Goal: Information Seeking & Learning: Learn about a topic

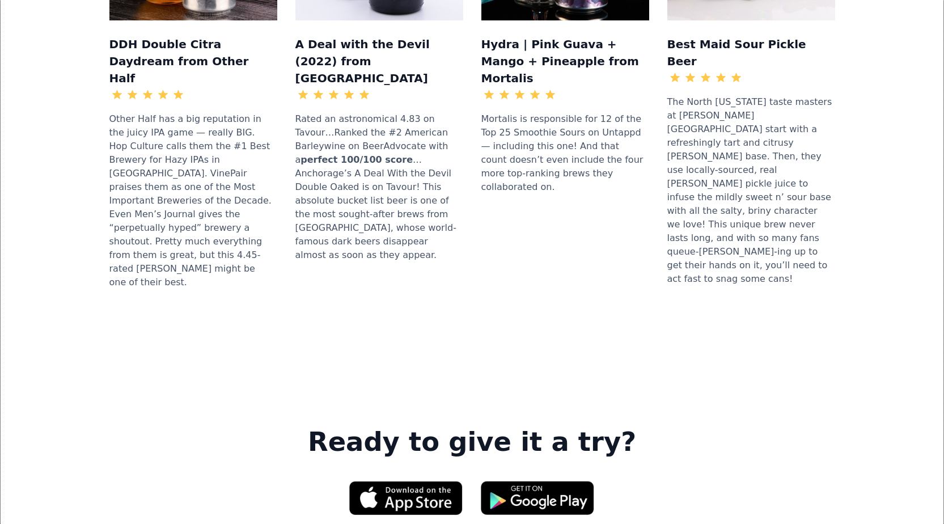
scroll to position [1417, 0]
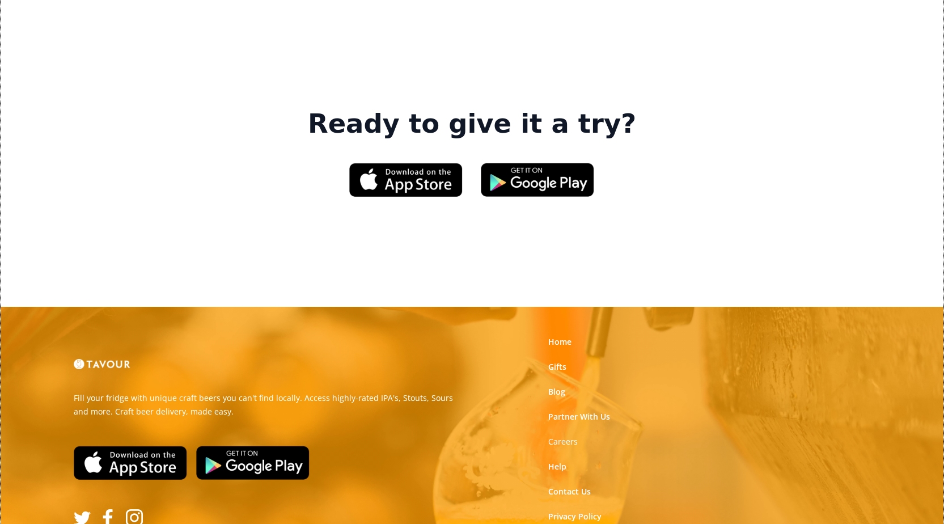
scroll to position [1732, 0]
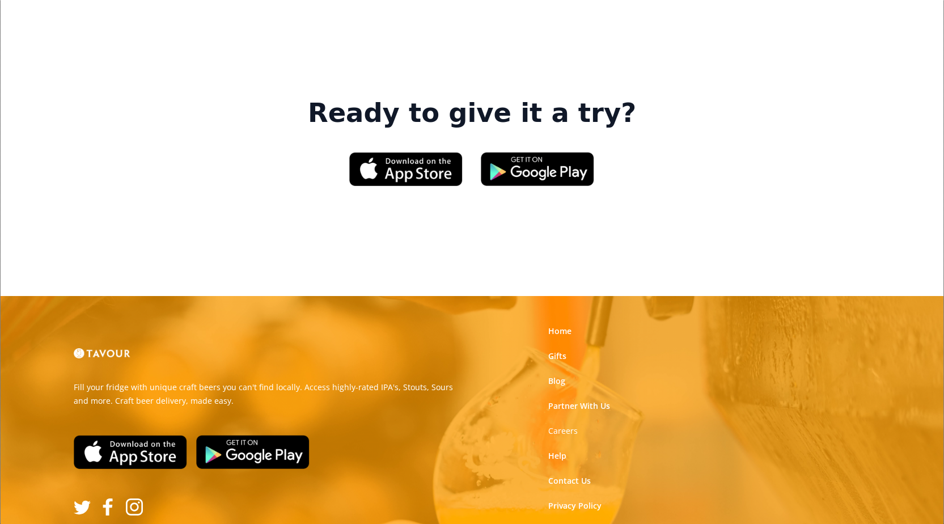
click at [607, 319] on div "Home Gifts Blog Partner With Us Careers Help Contact Us Privacy Policy Terms of…" at bounding box center [607, 431] width 135 height 224
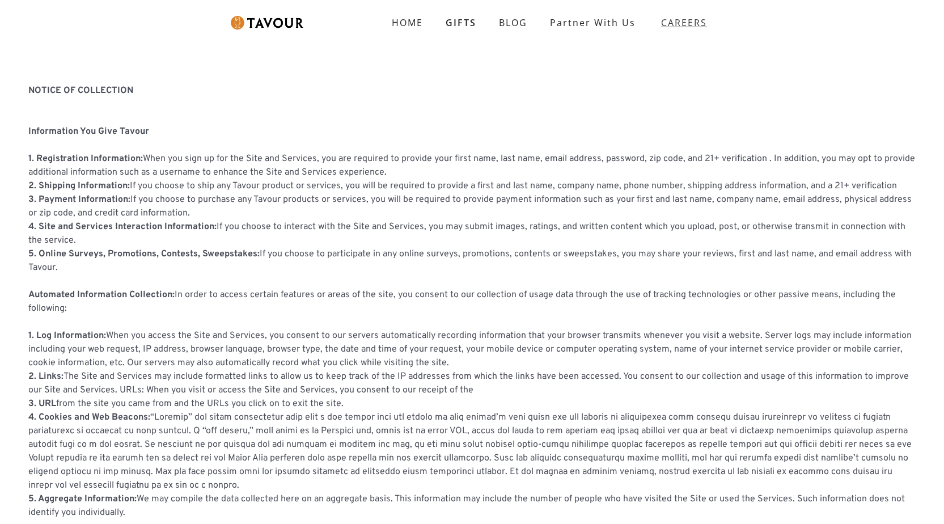
click at [665, 24] on strong "CAREERS" at bounding box center [684, 22] width 46 height 23
